Goal: Task Accomplishment & Management: Manage account settings

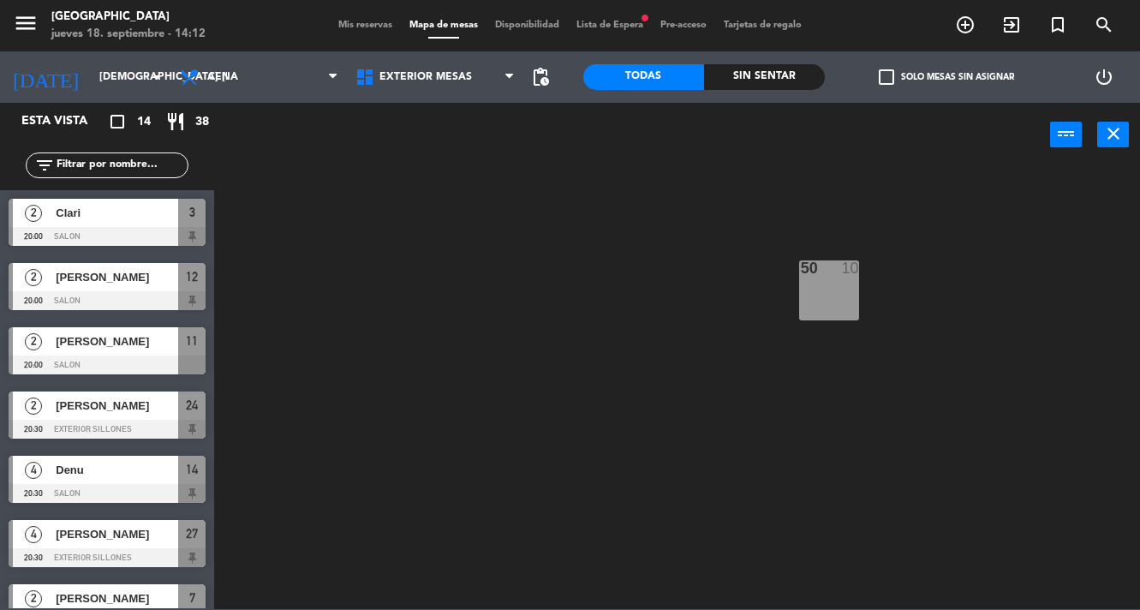
click at [355, 21] on span "Mis reservas" at bounding box center [365, 25] width 71 height 9
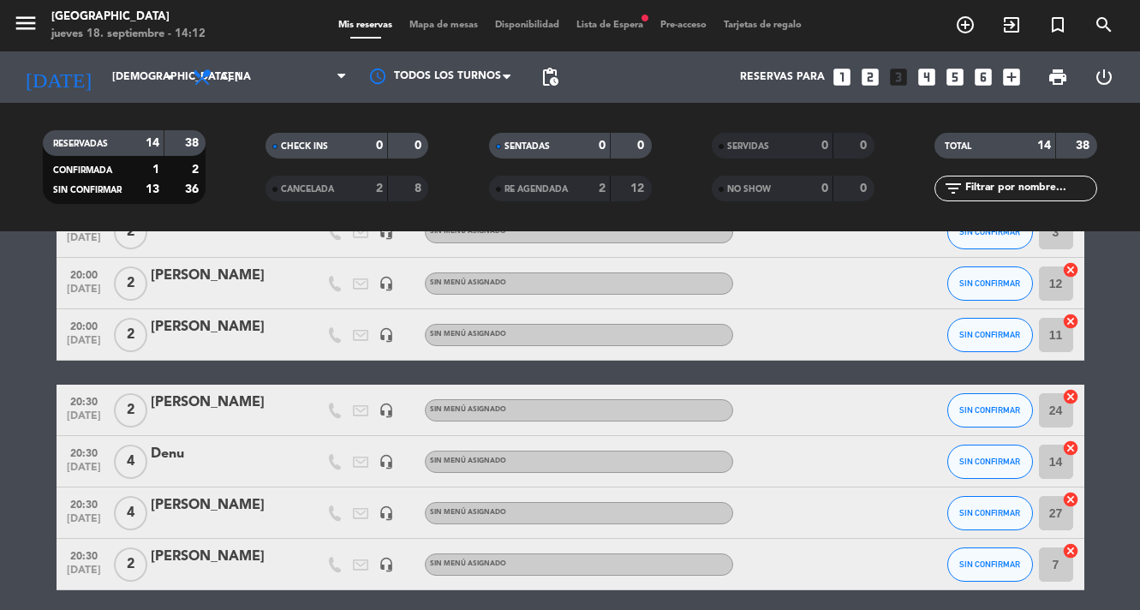
scroll to position [106, 0]
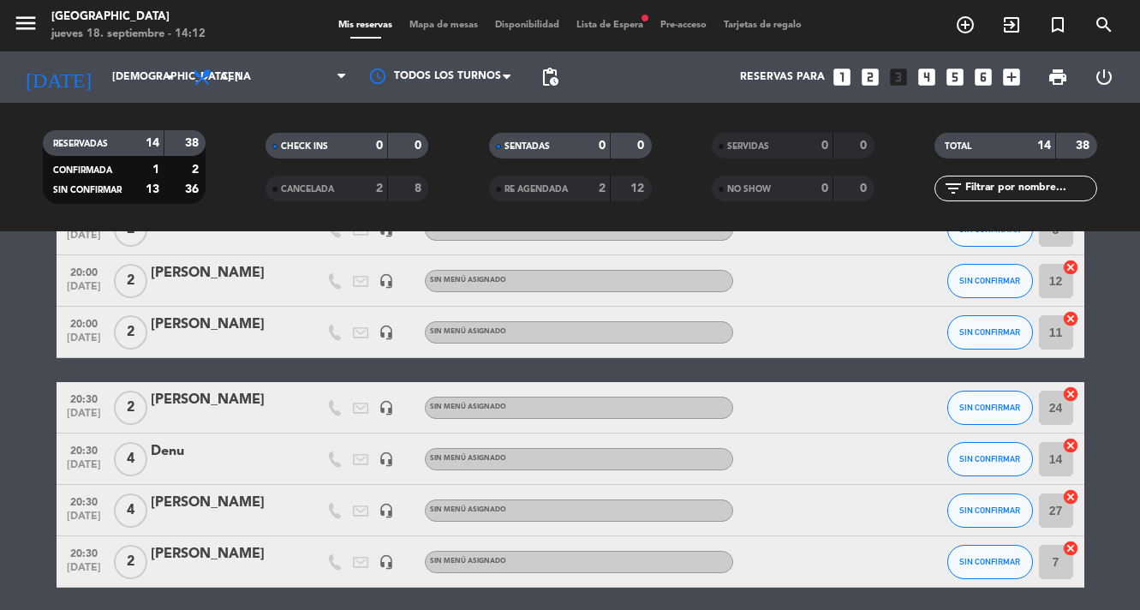
click at [170, 410] on div "[PERSON_NAME]" at bounding box center [224, 400] width 146 height 22
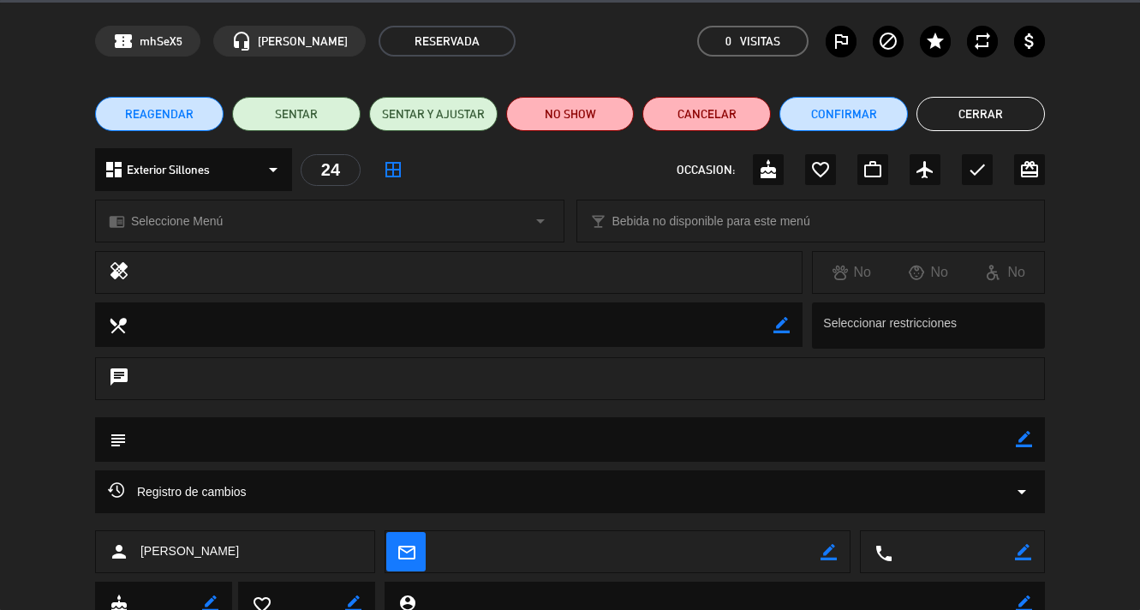
scroll to position [0, 0]
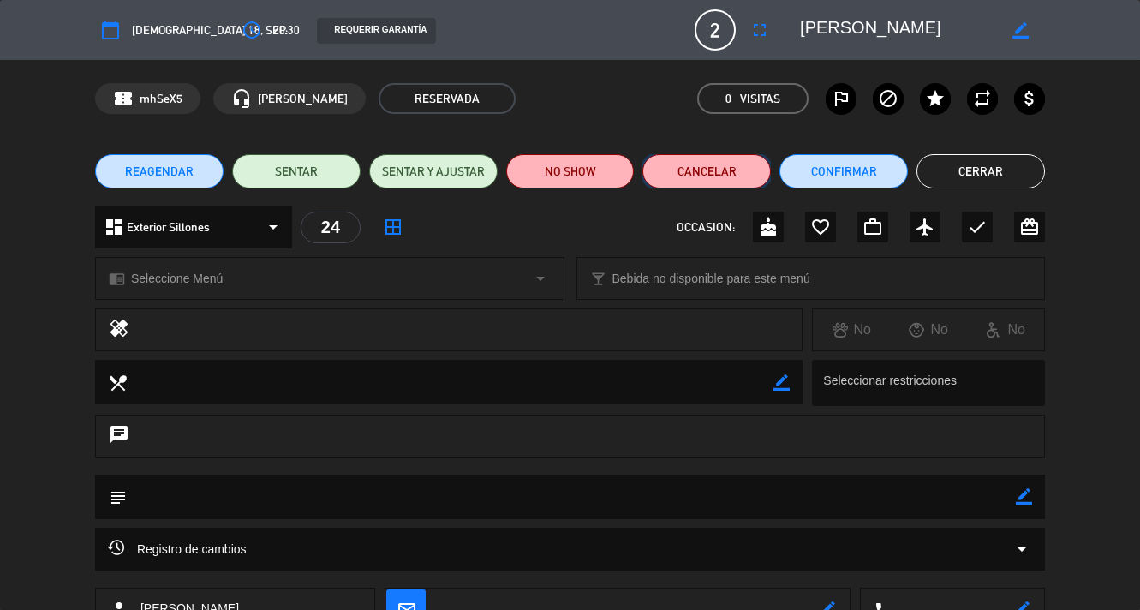
click at [678, 172] on button "Cancelar" at bounding box center [707, 171] width 129 height 34
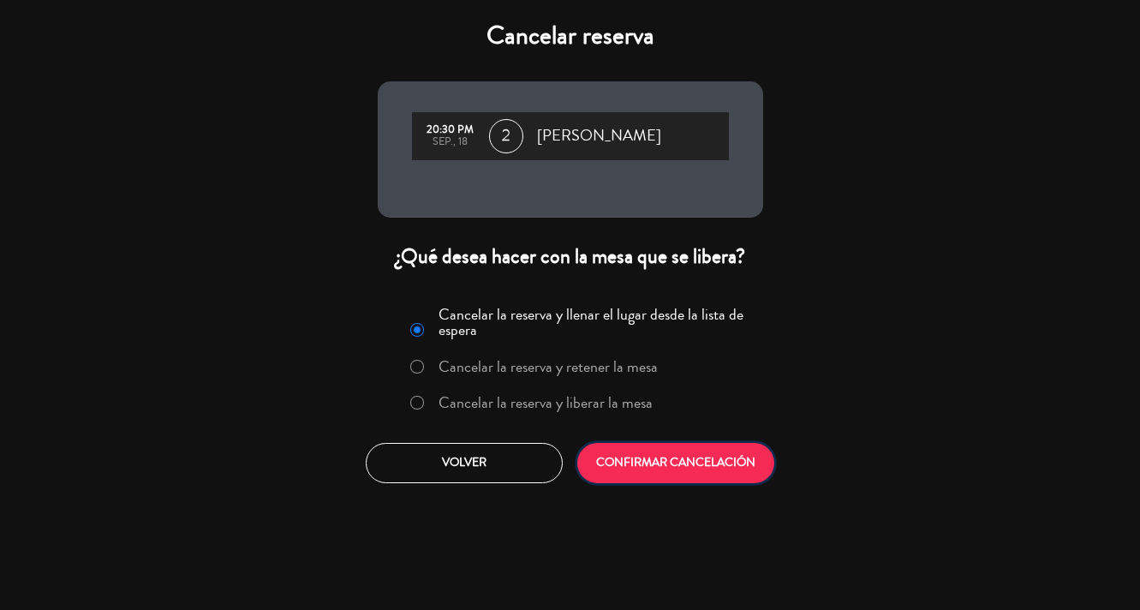
click at [629, 464] on button "CONFIRMAR CANCELACIÓN" at bounding box center [675, 463] width 197 height 40
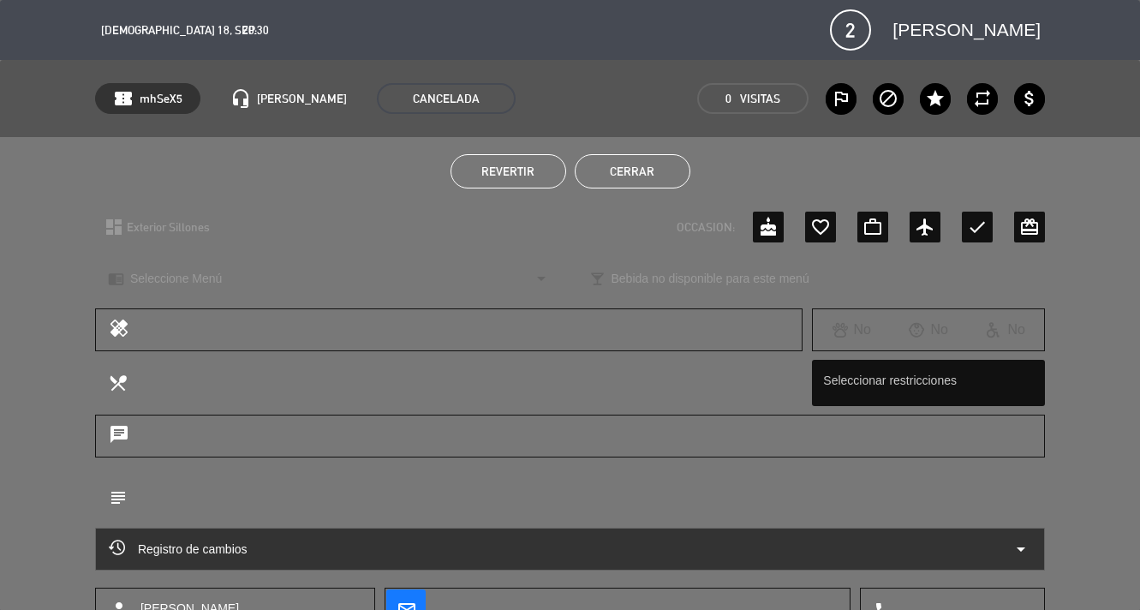
click at [633, 178] on button "Cerrar" at bounding box center [633, 171] width 116 height 34
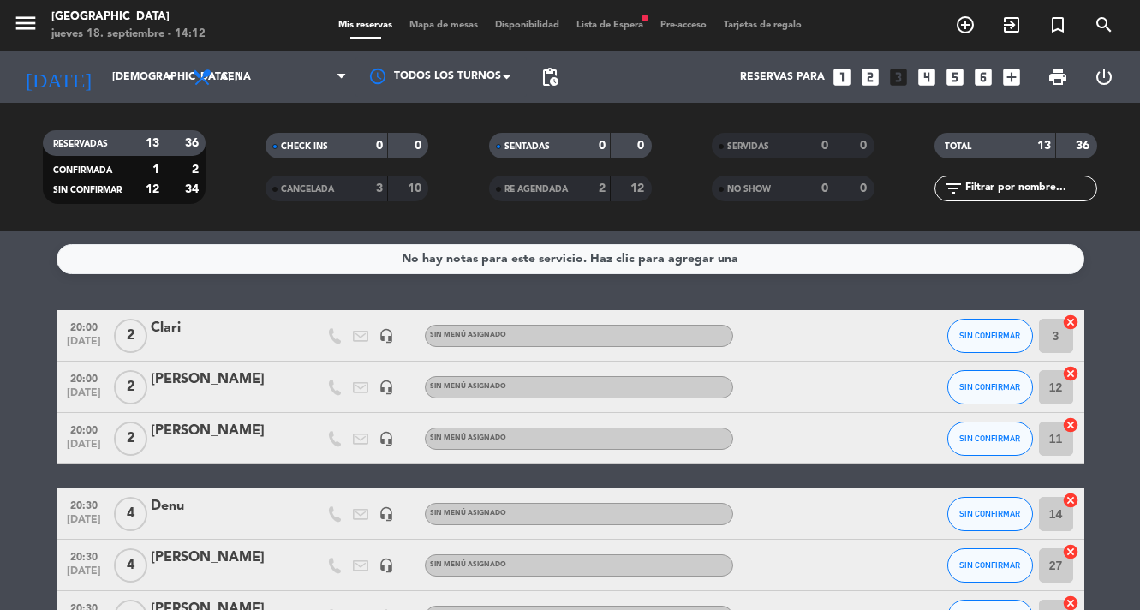
click at [932, 76] on icon "looks_4" at bounding box center [927, 77] width 22 height 22
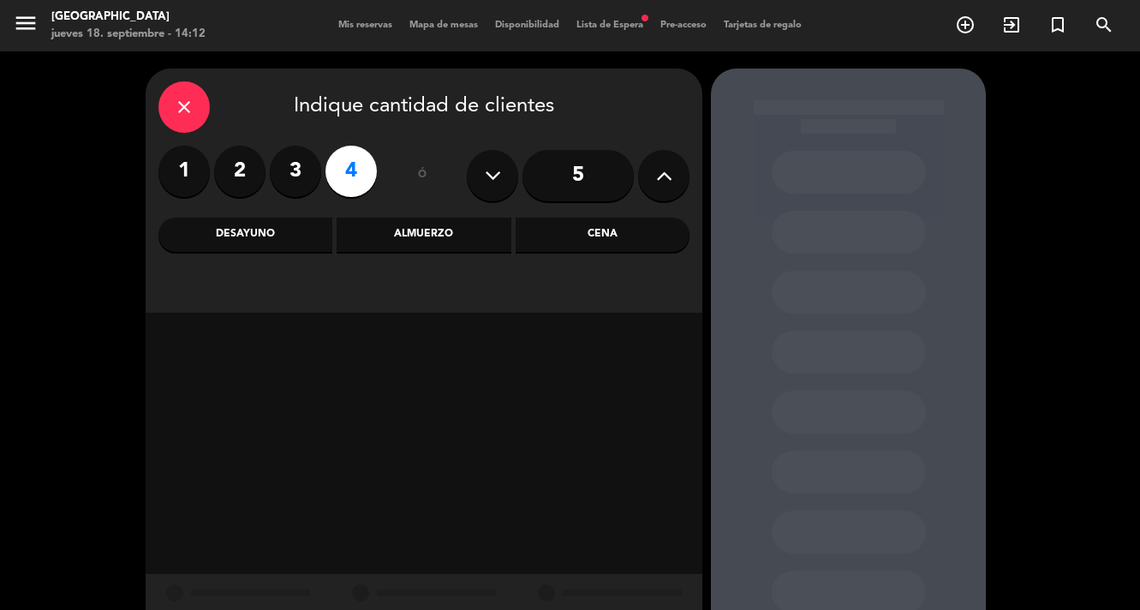
click at [565, 256] on div "close Indique cantidad de clientes 1 2 3 4 ó 5 Desayuno Almuerzo Cena" at bounding box center [424, 191] width 557 height 244
click at [589, 248] on div "Cena" at bounding box center [603, 235] width 174 height 34
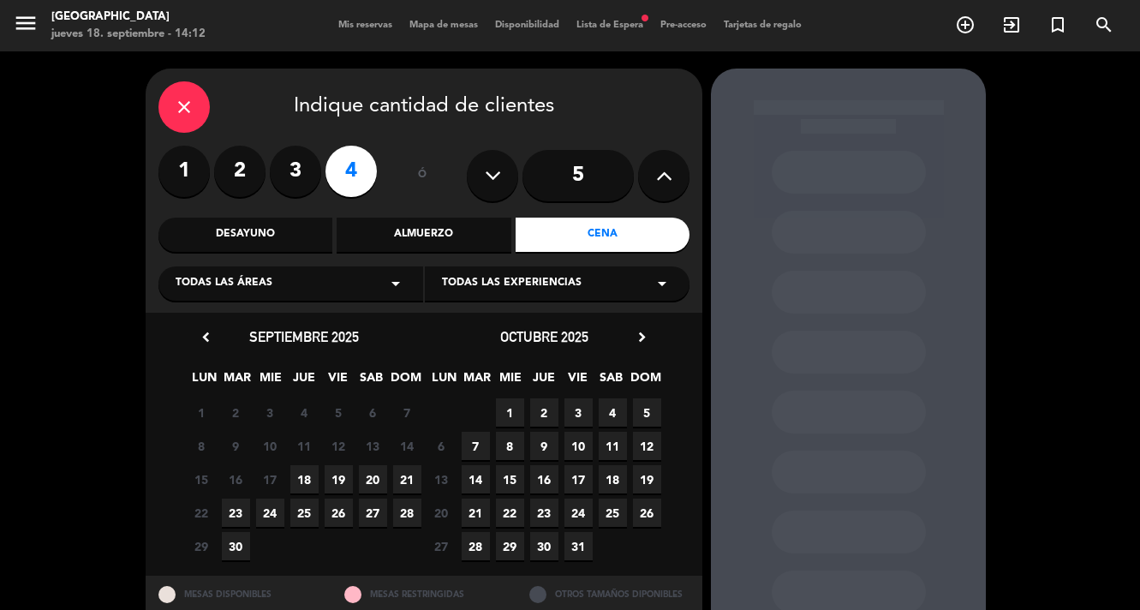
click at [313, 481] on span "18" at bounding box center [304, 479] width 28 height 28
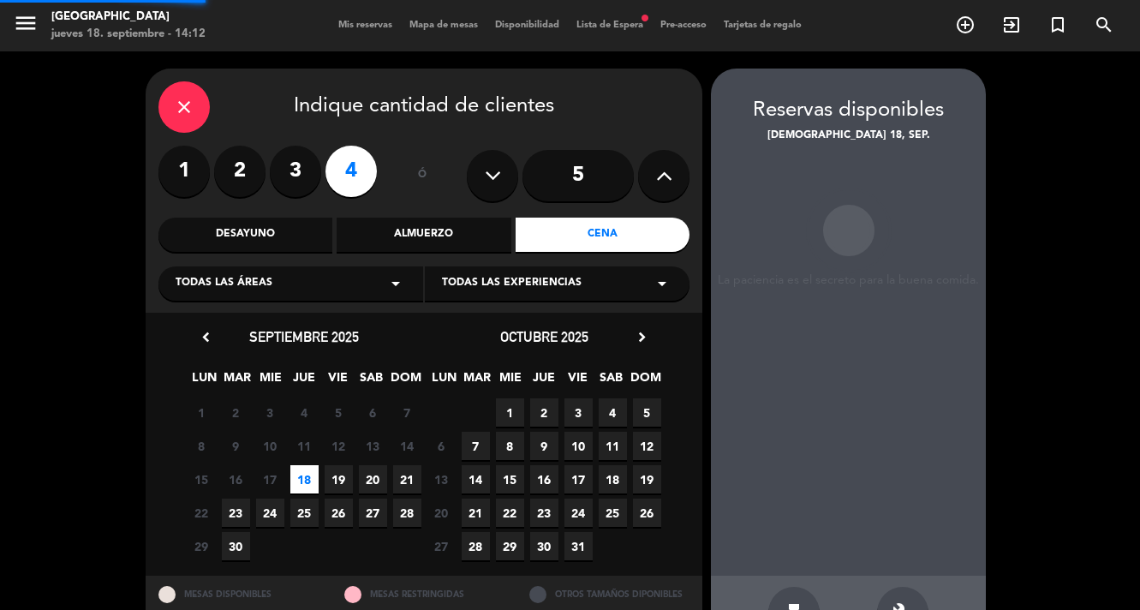
scroll to position [56, 0]
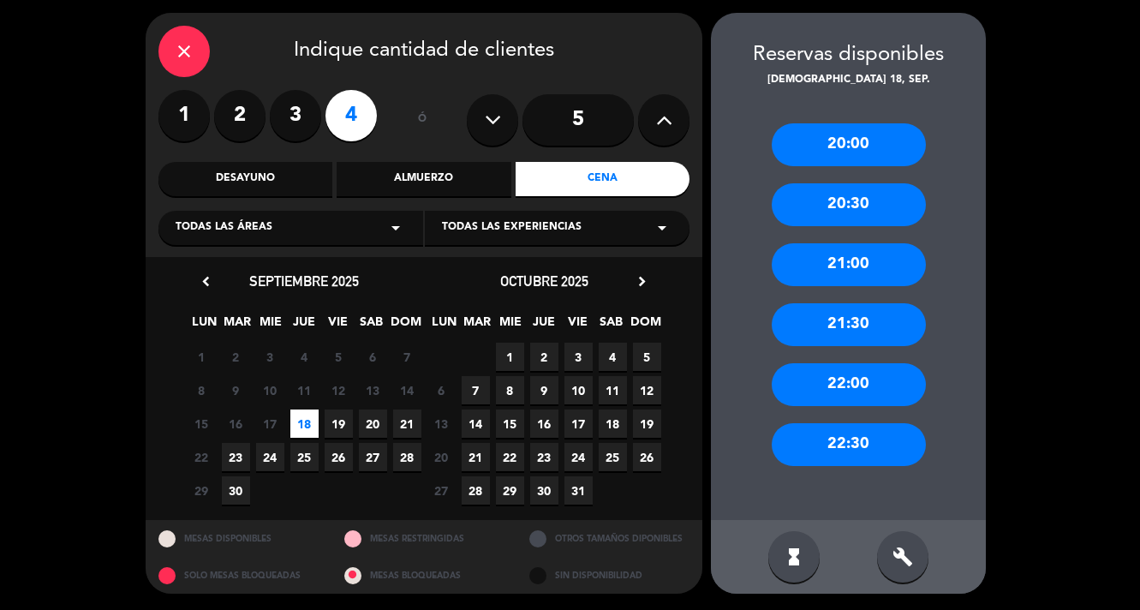
click at [867, 272] on div "21:00" at bounding box center [849, 264] width 154 height 43
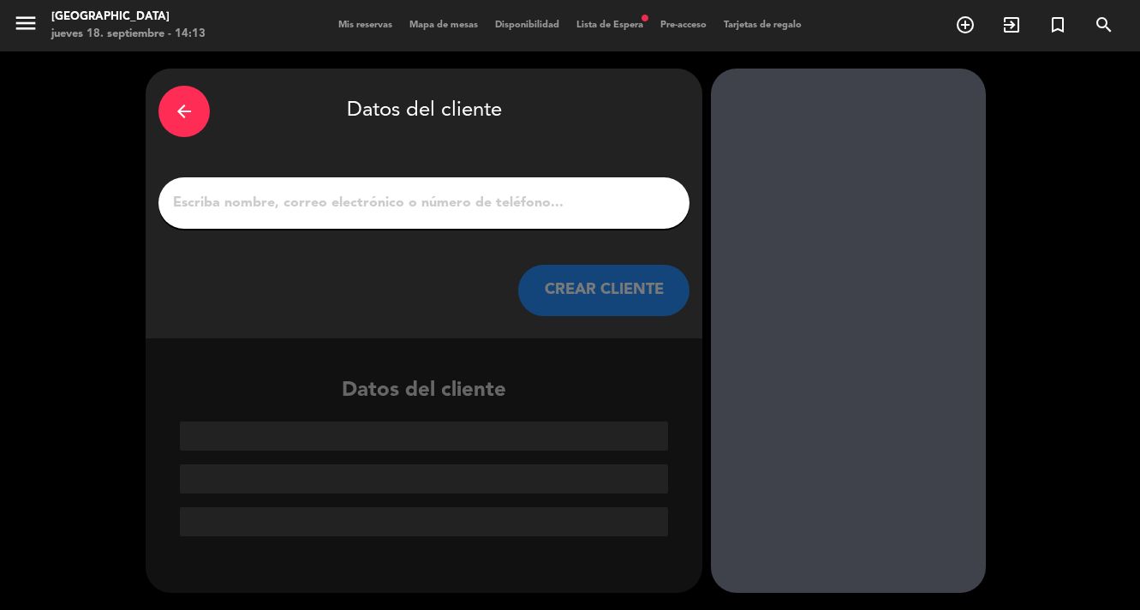
scroll to position [0, 0]
click at [440, 191] on input "1" at bounding box center [423, 203] width 505 height 24
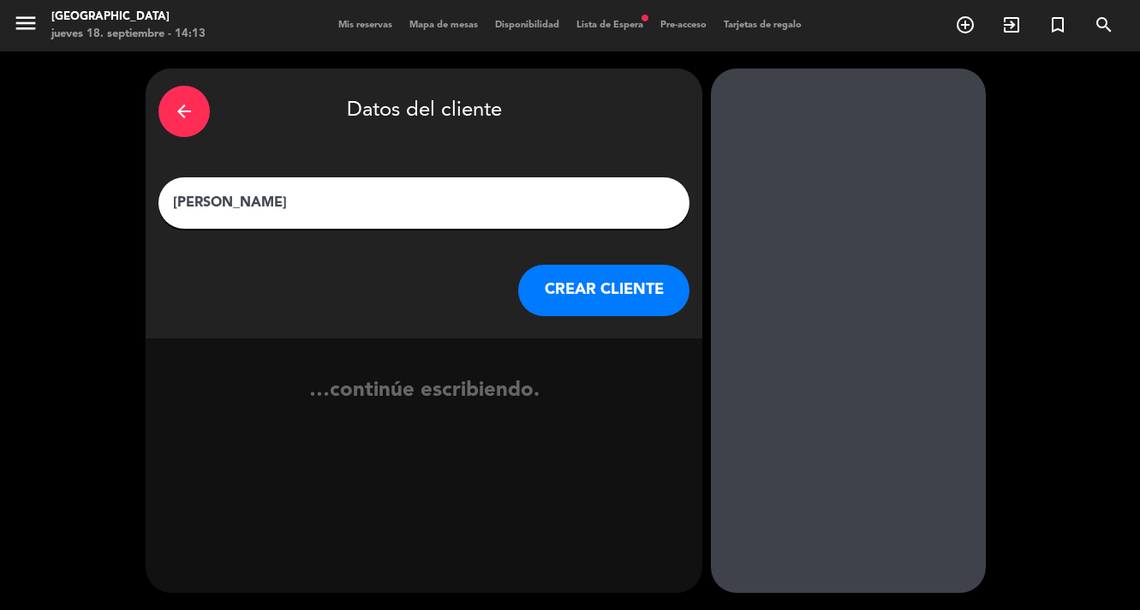
type input "[PERSON_NAME]"
click at [626, 294] on button "CREAR CLIENTE" at bounding box center [603, 290] width 171 height 51
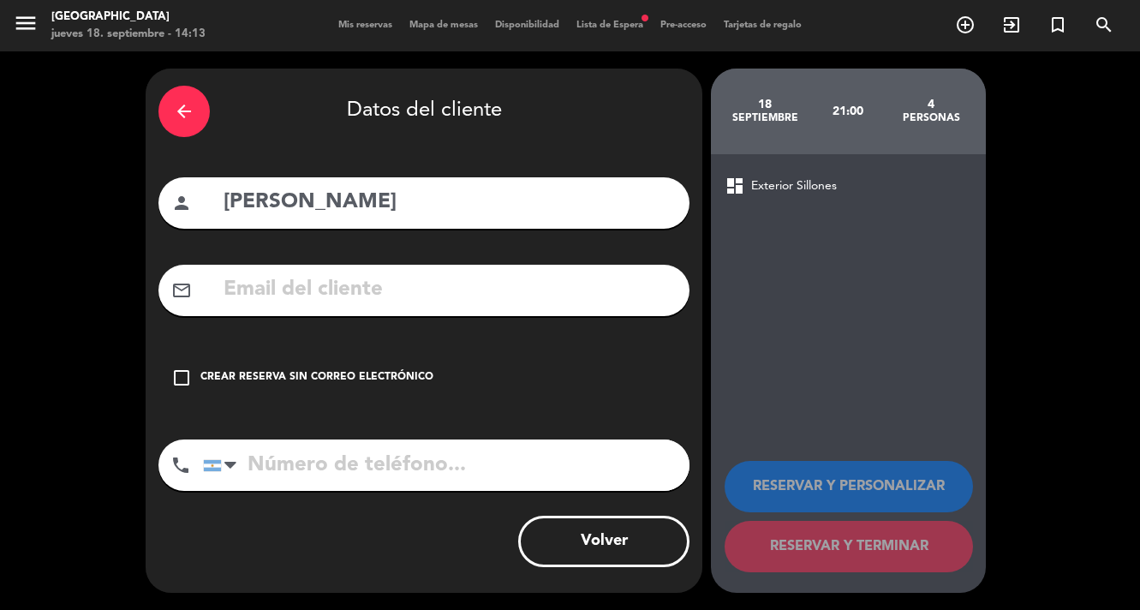
click at [307, 389] on div "check_box_outline_blank Crear reserva sin correo electrónico" at bounding box center [423, 377] width 531 height 51
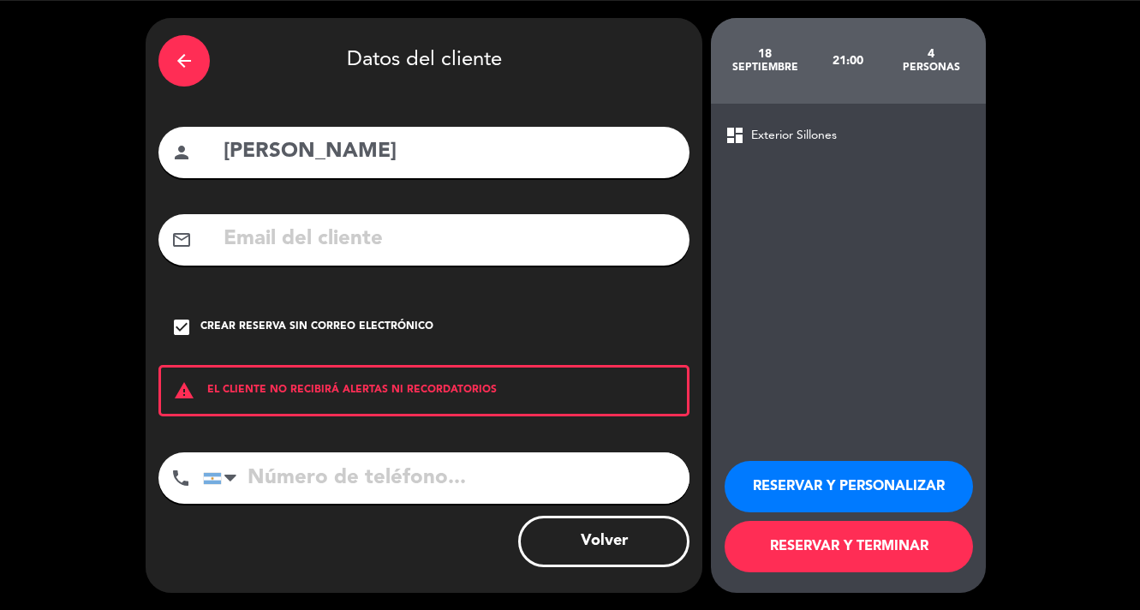
scroll to position [50, 0]
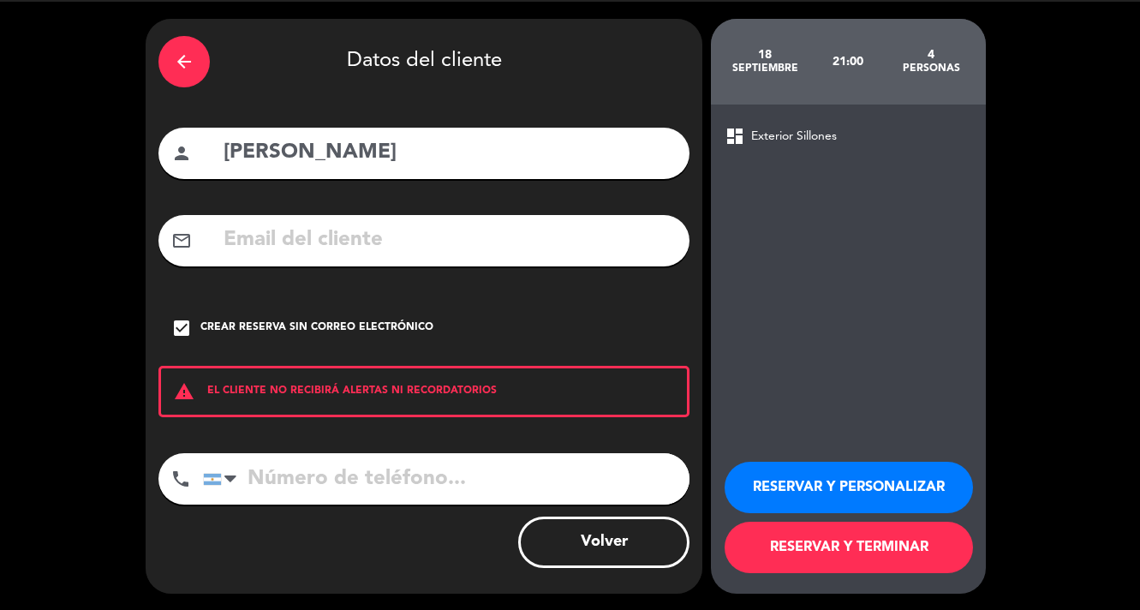
click at [860, 550] on button "RESERVAR Y TERMINAR" at bounding box center [849, 547] width 248 height 51
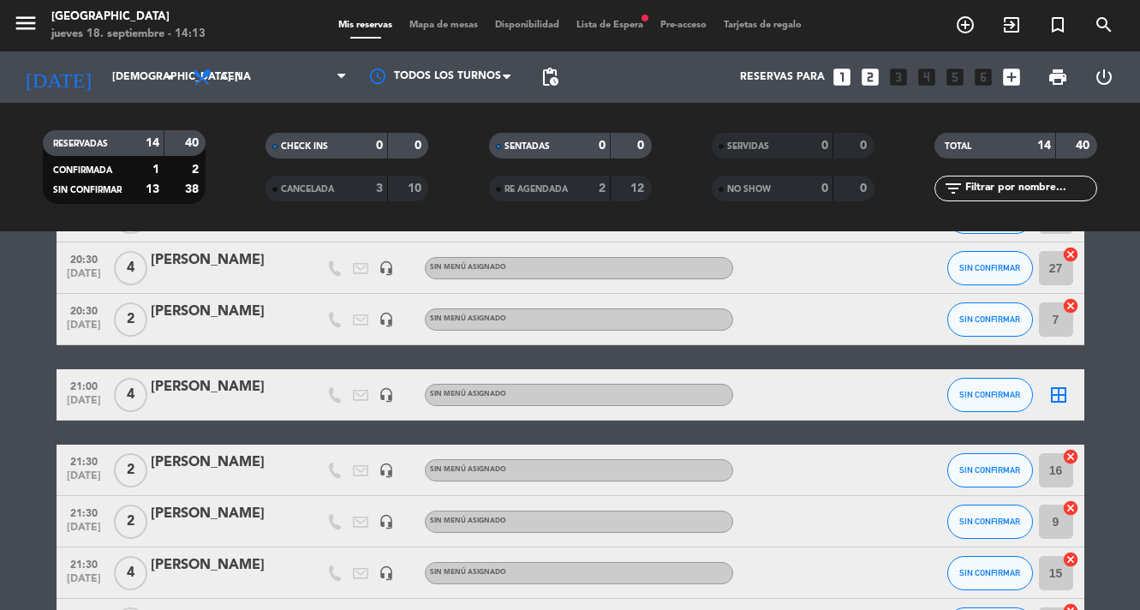
scroll to position [296, 0]
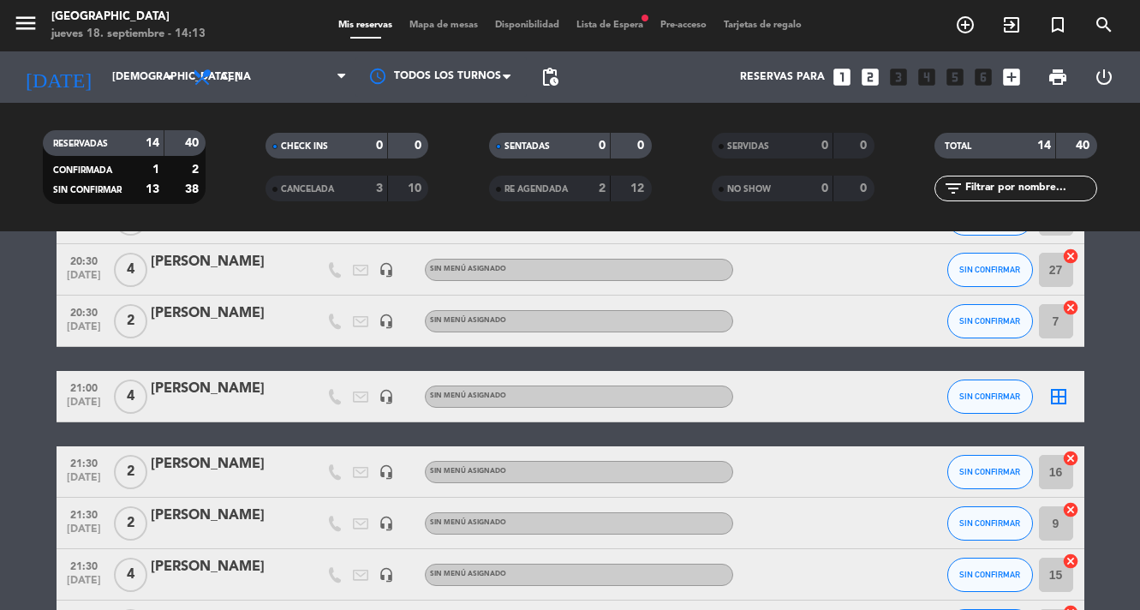
click at [457, 22] on span "Mapa de mesas" at bounding box center [444, 25] width 86 height 9
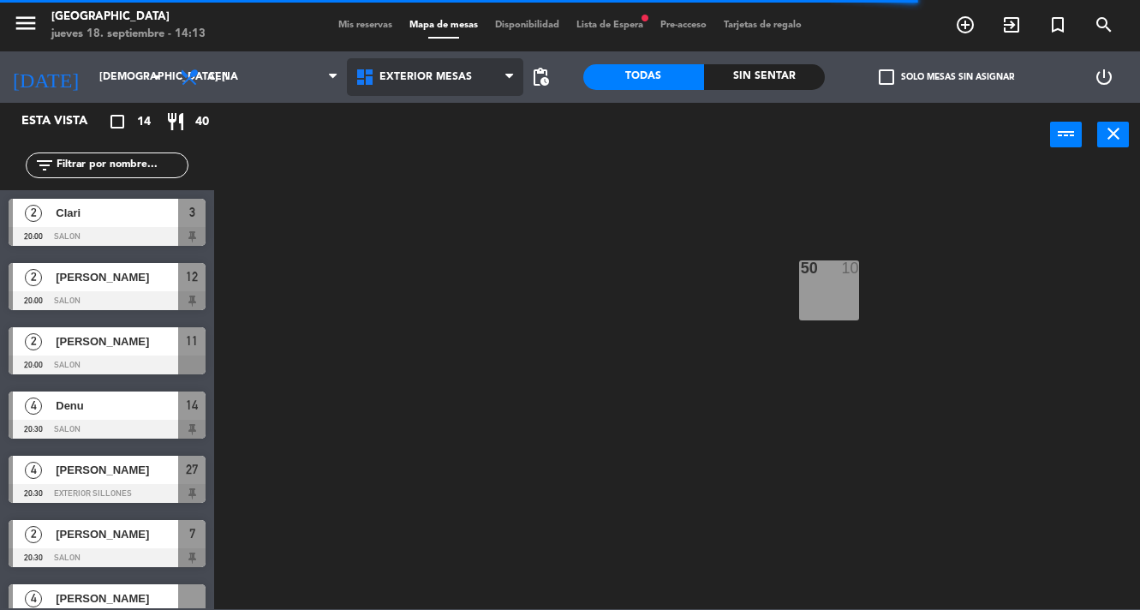
click at [433, 79] on span "Exterior Mesas" at bounding box center [426, 77] width 93 height 12
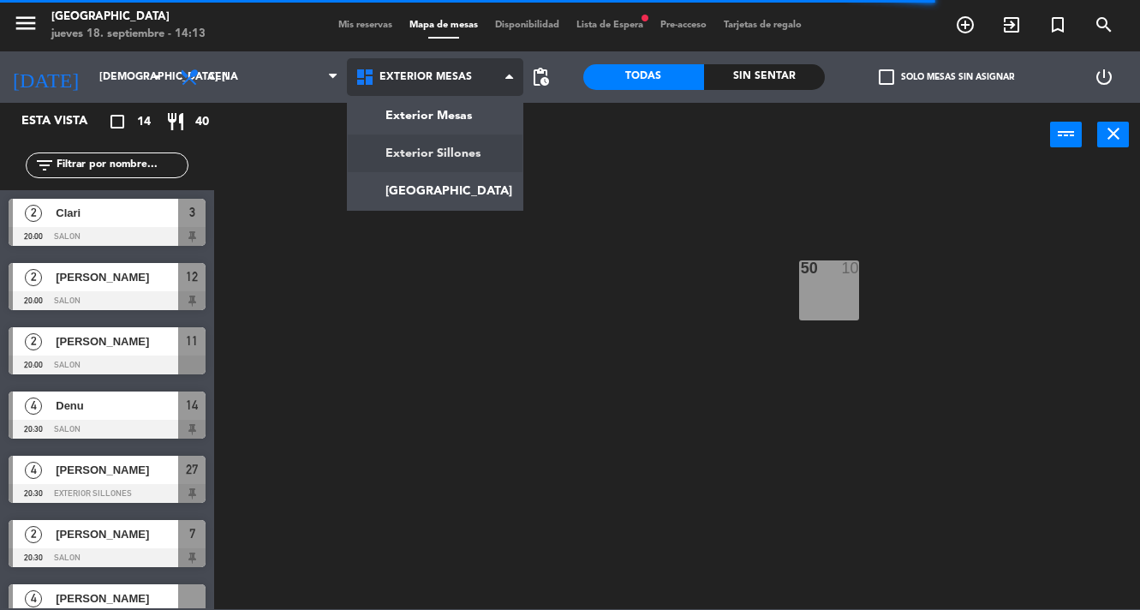
click at [427, 154] on ng-component "menu Pampa Café jueves 18. septiembre - 14:13 Mis reservas Mapa de mesas Dispon…" at bounding box center [570, 304] width 1140 height 609
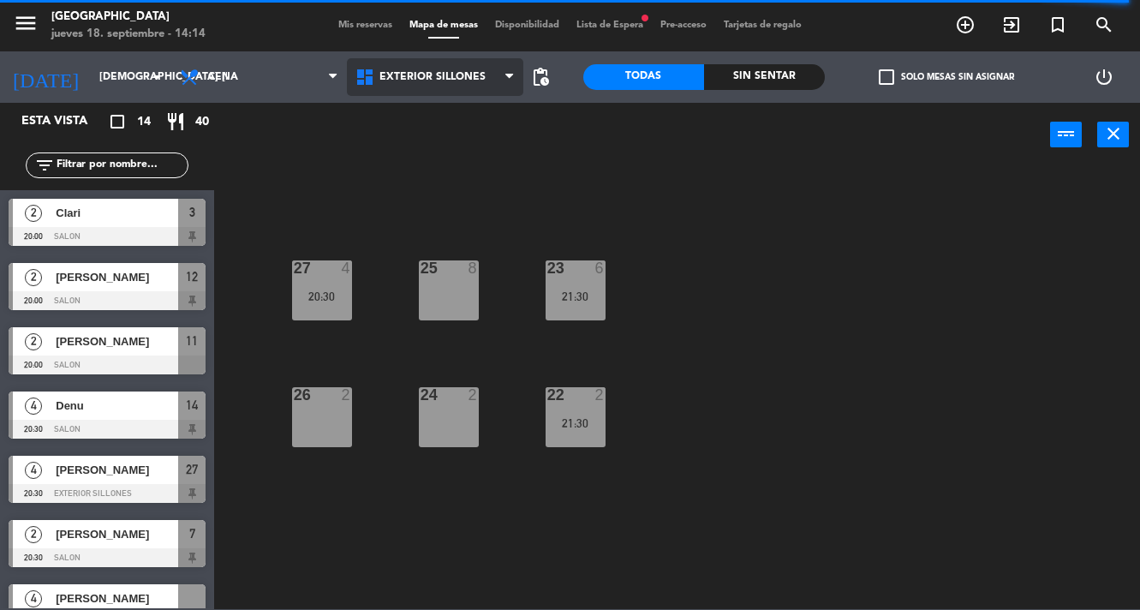
click at [470, 84] on span "Exterior Sillones" at bounding box center [435, 77] width 176 height 38
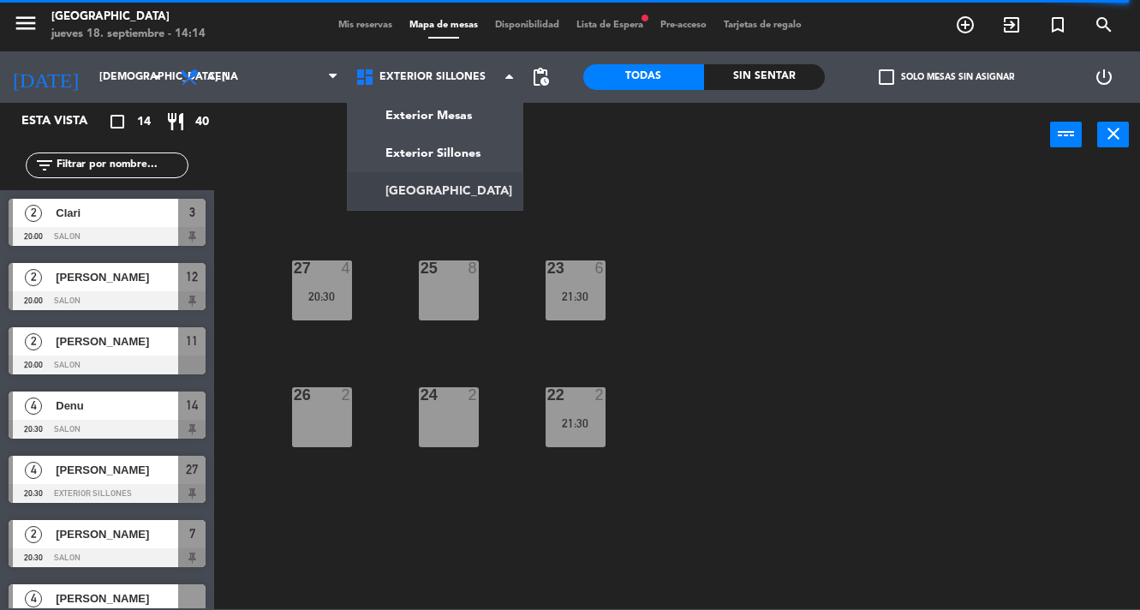
click at [444, 195] on ng-component "menu Pampa Café jueves 18. septiembre - 14:14 Mis reservas Mapa de mesas Dispon…" at bounding box center [570, 304] width 1140 height 609
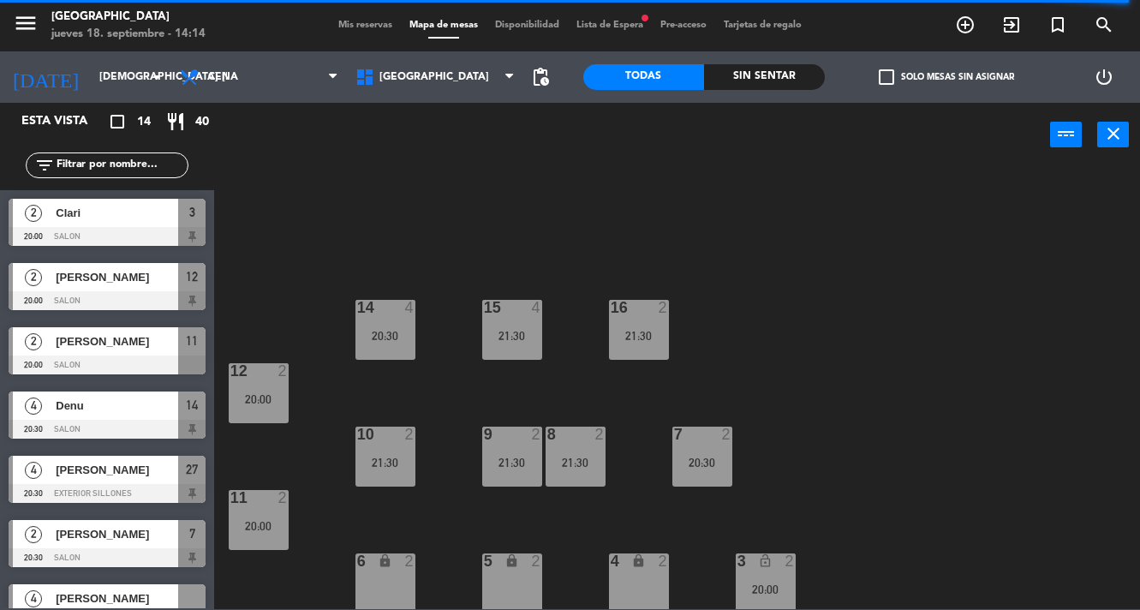
scroll to position [27, 0]
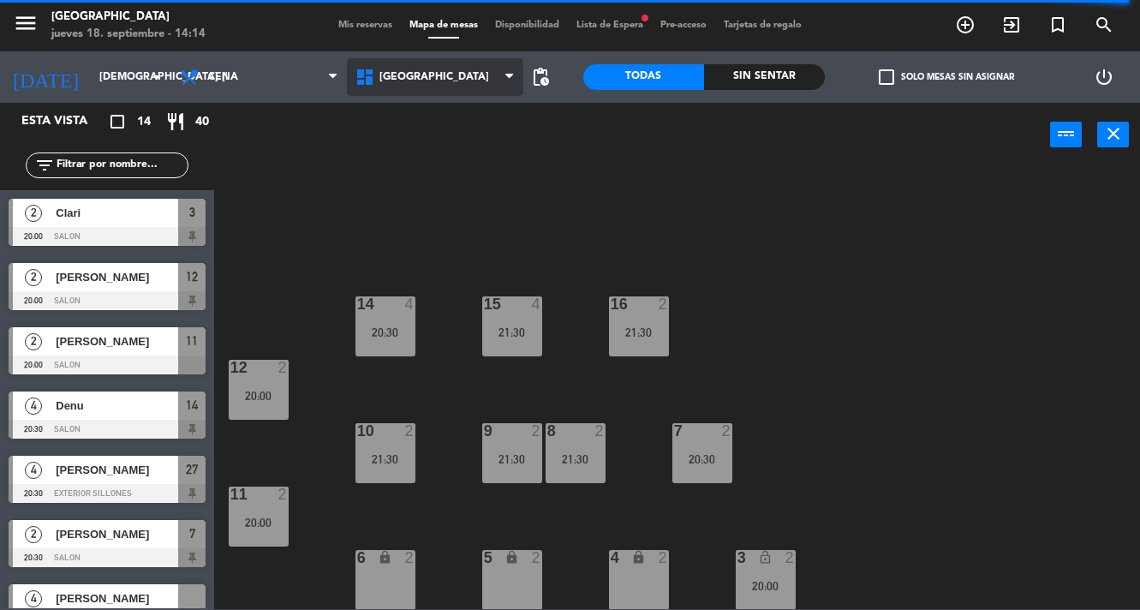
click at [459, 77] on span "[GEOGRAPHIC_DATA]" at bounding box center [435, 77] width 176 height 38
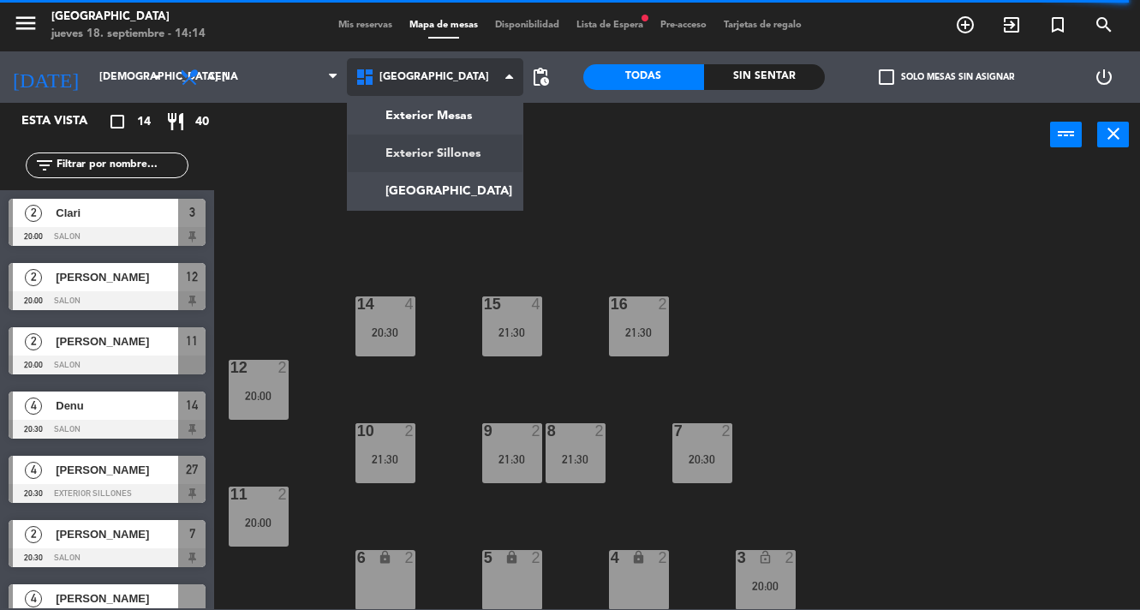
click at [446, 149] on ng-component "menu Pampa Café jueves 18. septiembre - 14:14 Mis reservas Mapa de mesas Dispon…" at bounding box center [570, 304] width 1140 height 609
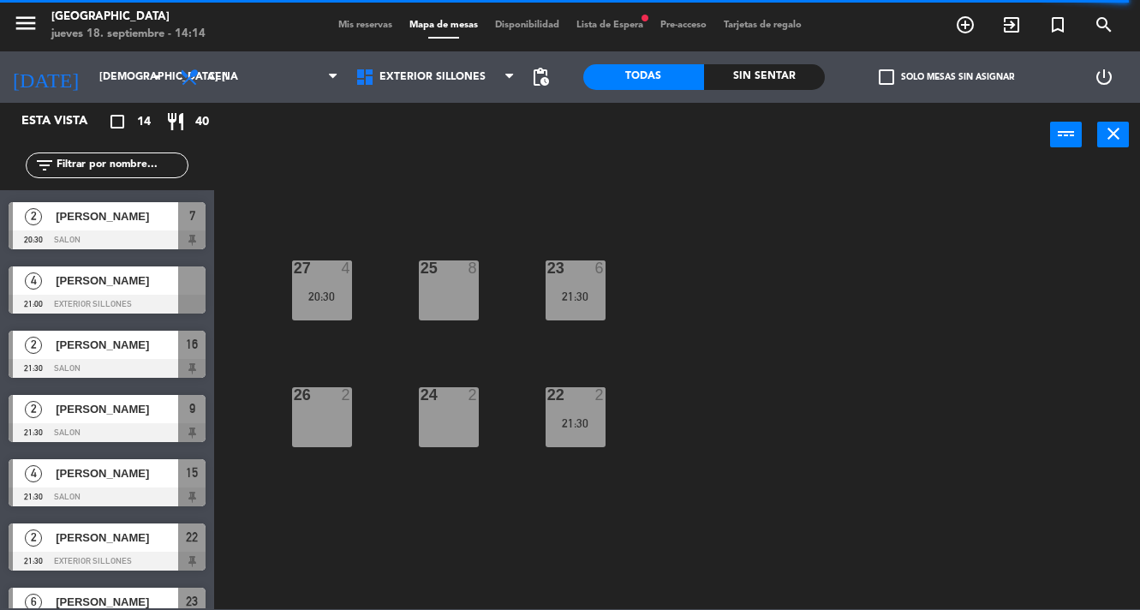
scroll to position [302, 0]
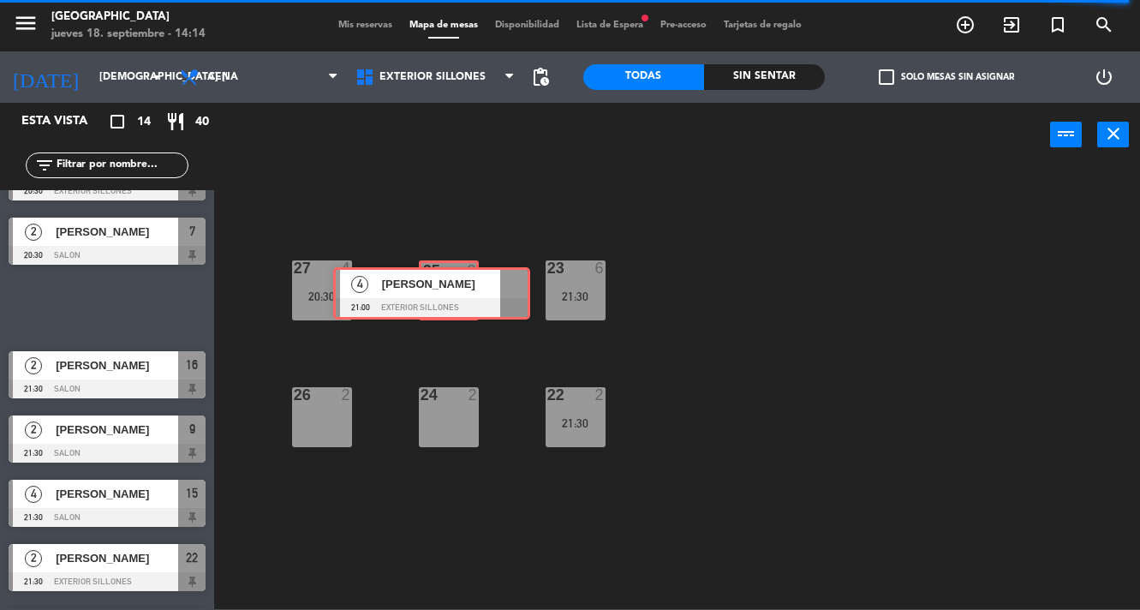
drag, startPoint x: 121, startPoint y: 305, endPoint x: 446, endPoint y: 290, distance: 325.0
click at [446, 290] on div "Esta vista crop_square 14 restaurant 40 filter_list 2 Clari 20:00 Salon 3 2 [PE…" at bounding box center [570, 356] width 1140 height 506
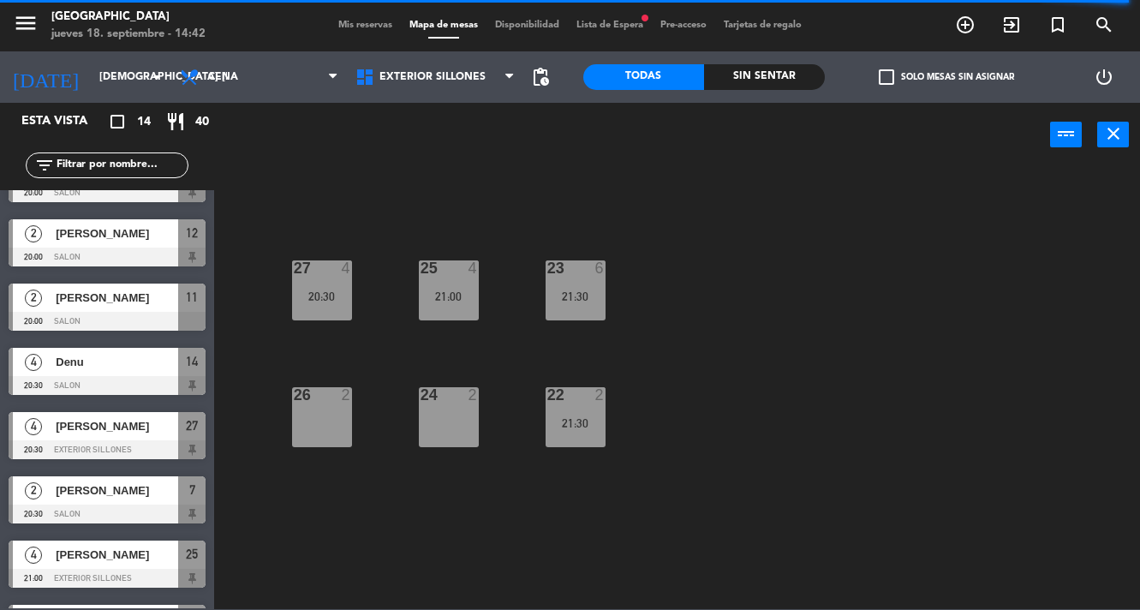
scroll to position [50, 0]
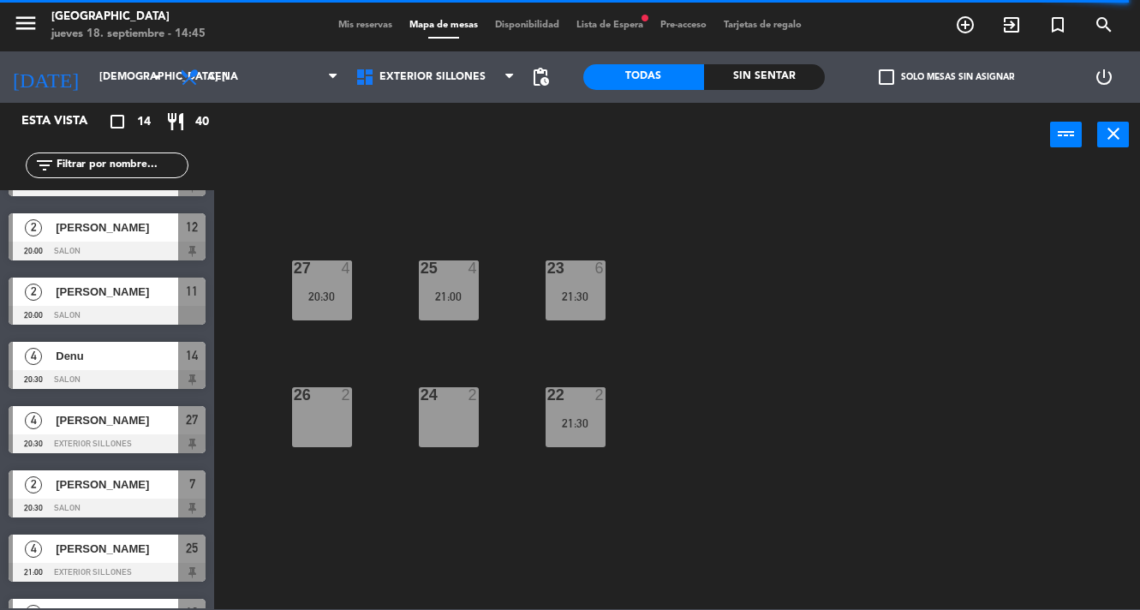
click at [305, 424] on div "26 2" at bounding box center [322, 417] width 60 height 60
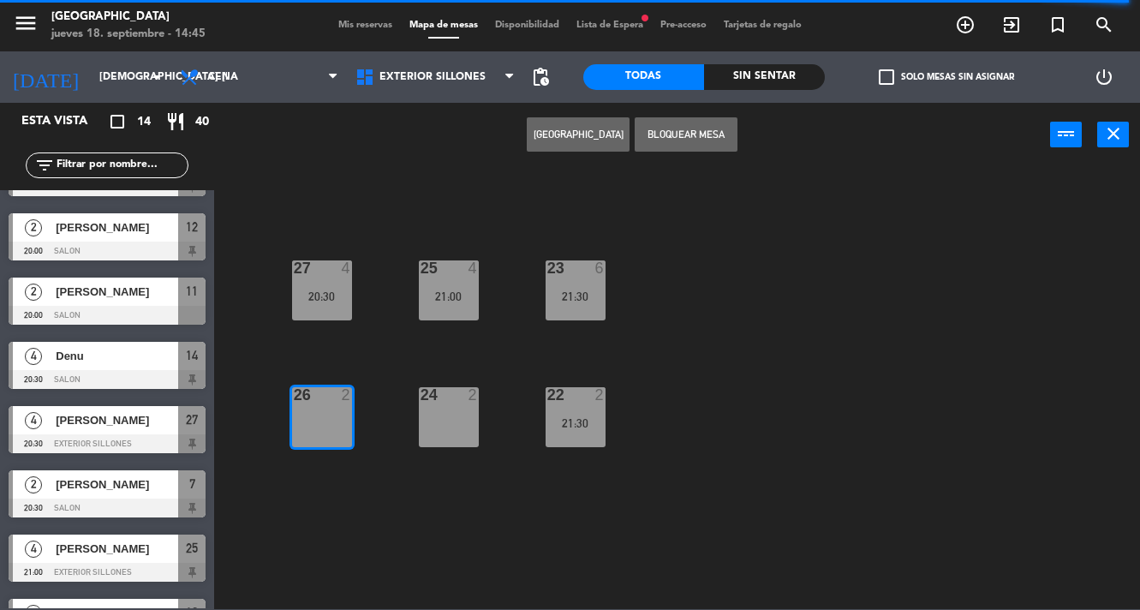
click at [583, 134] on button "[GEOGRAPHIC_DATA]" at bounding box center [578, 134] width 103 height 34
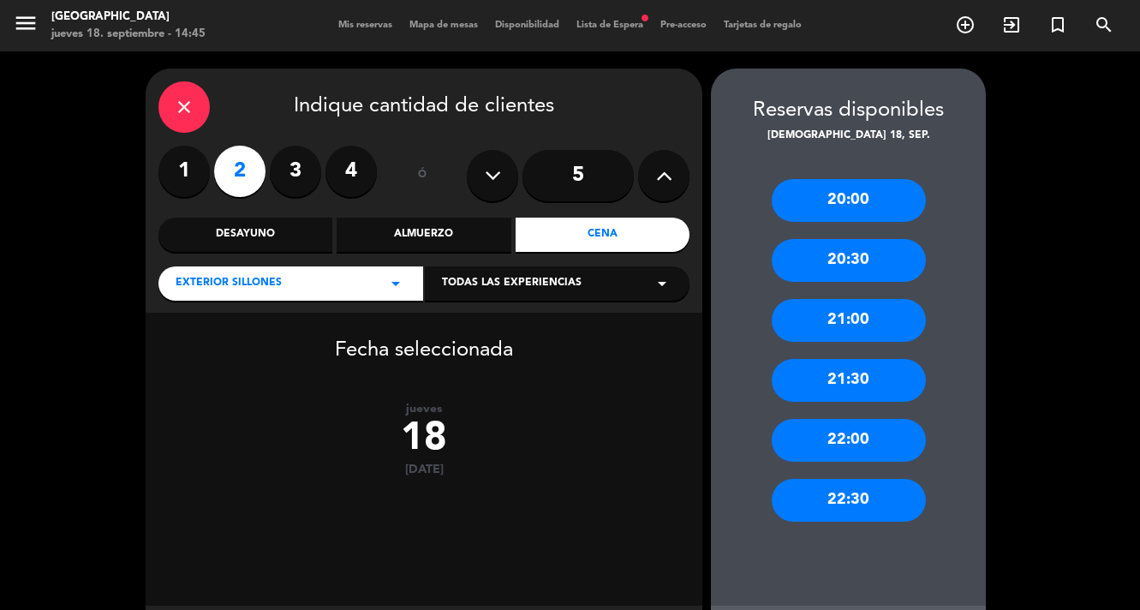
click at [876, 260] on div "20:30" at bounding box center [849, 260] width 154 height 43
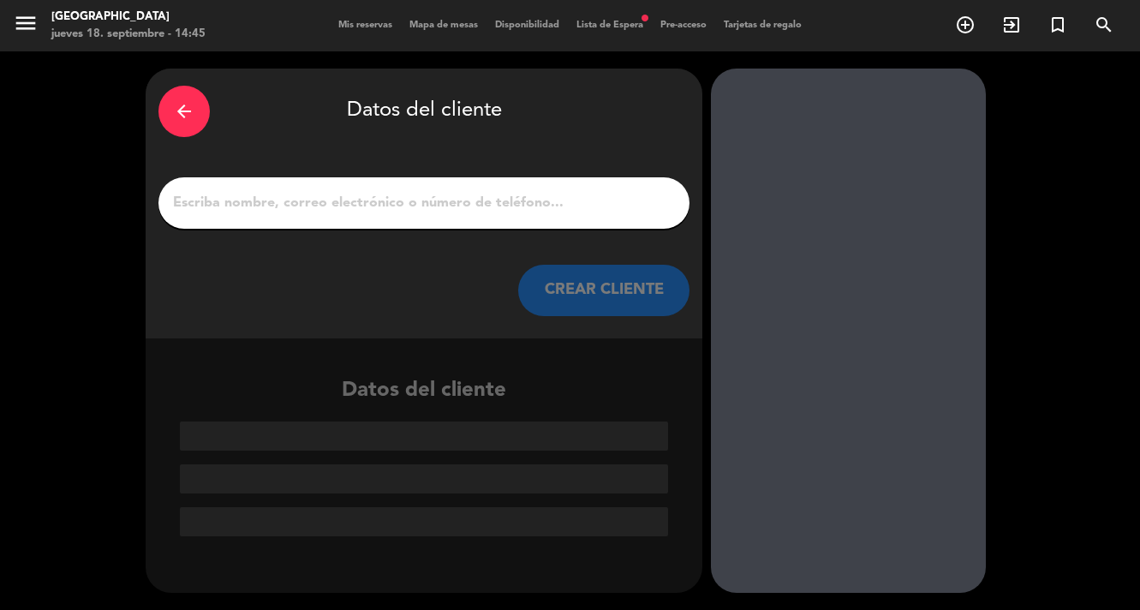
click at [436, 208] on input "1" at bounding box center [423, 203] width 505 height 24
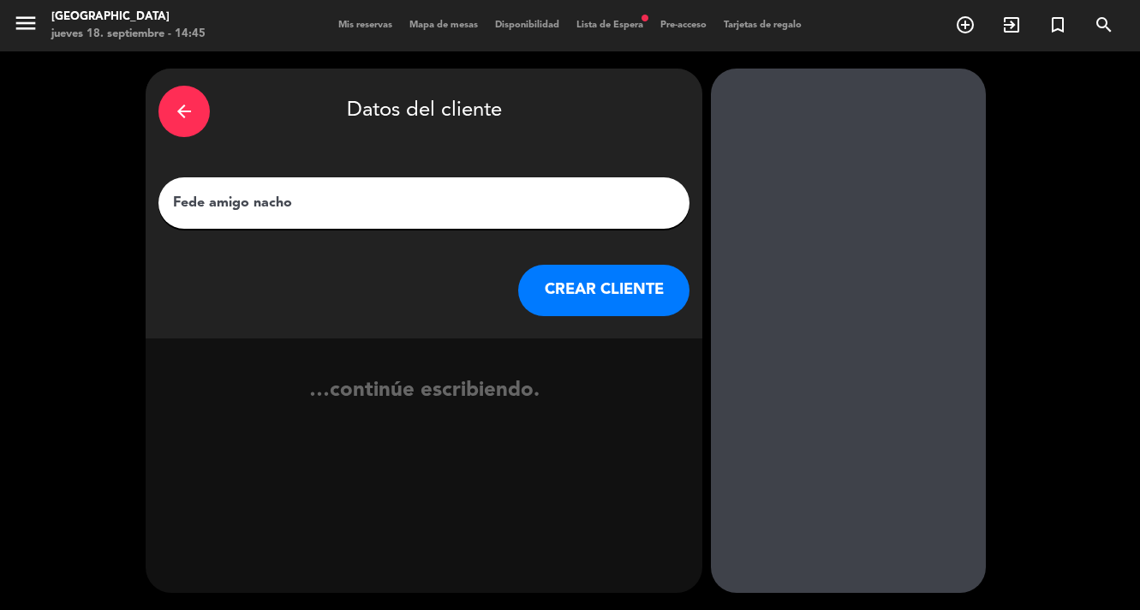
type input "Fede amigo nacho"
click at [576, 298] on button "CREAR CLIENTE" at bounding box center [603, 290] width 171 height 51
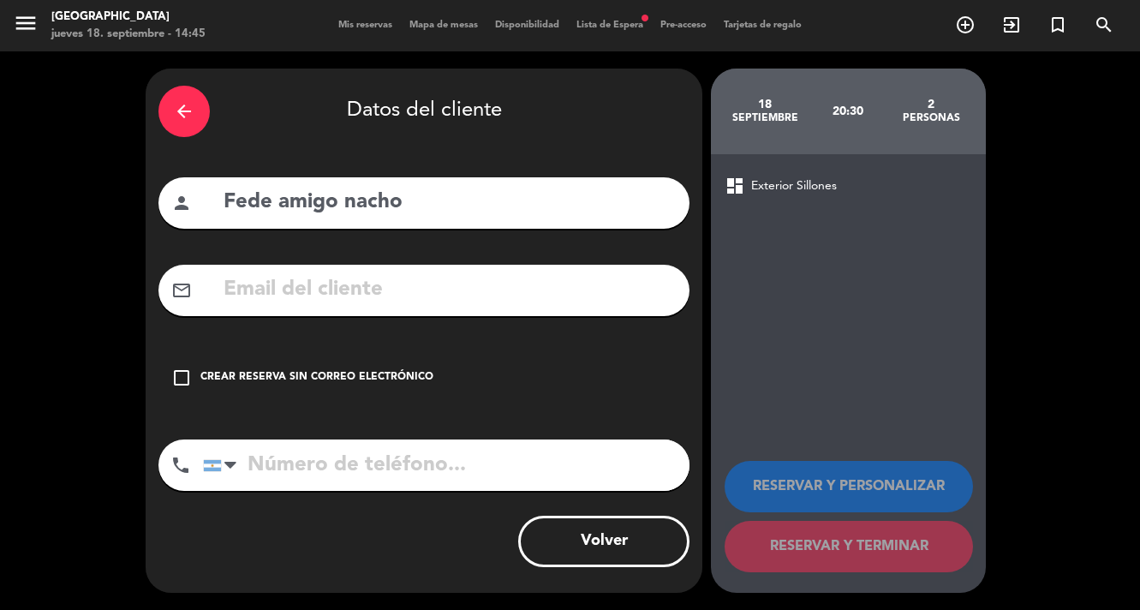
click at [188, 375] on icon "check_box_outline_blank" at bounding box center [181, 378] width 21 height 21
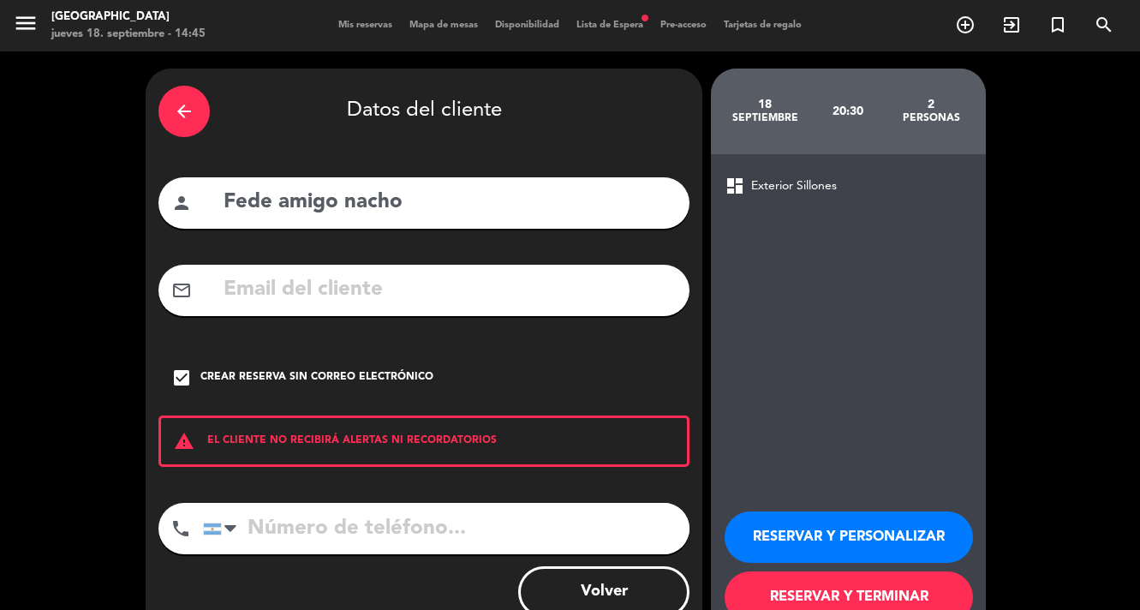
click at [799, 595] on button "RESERVAR Y TERMINAR" at bounding box center [849, 596] width 248 height 51
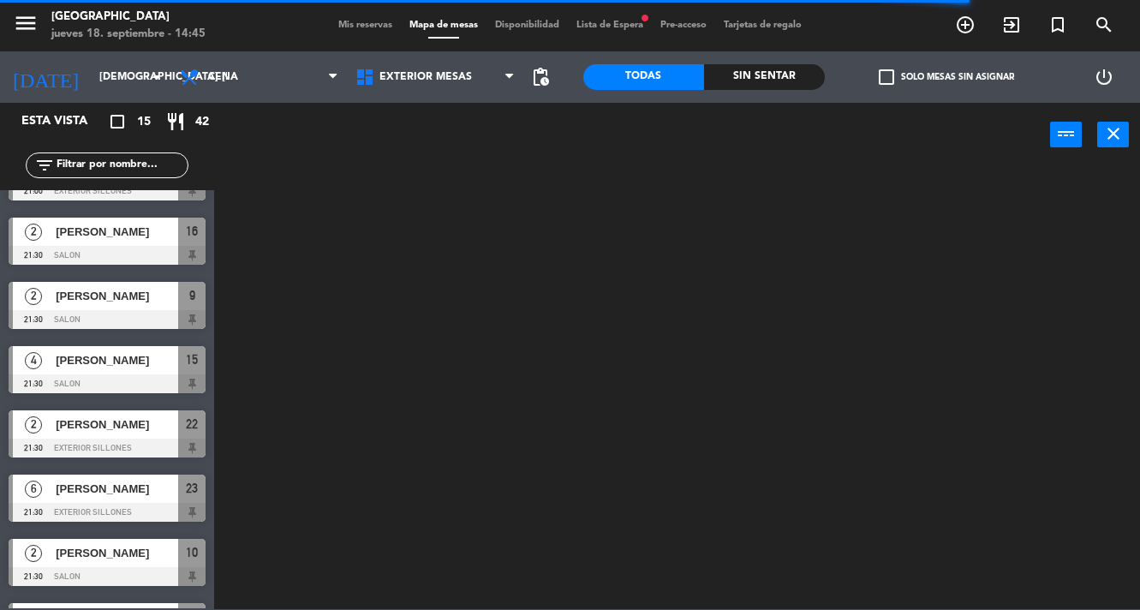
scroll to position [546, 0]
